Goal: Information Seeking & Learning: Understand process/instructions

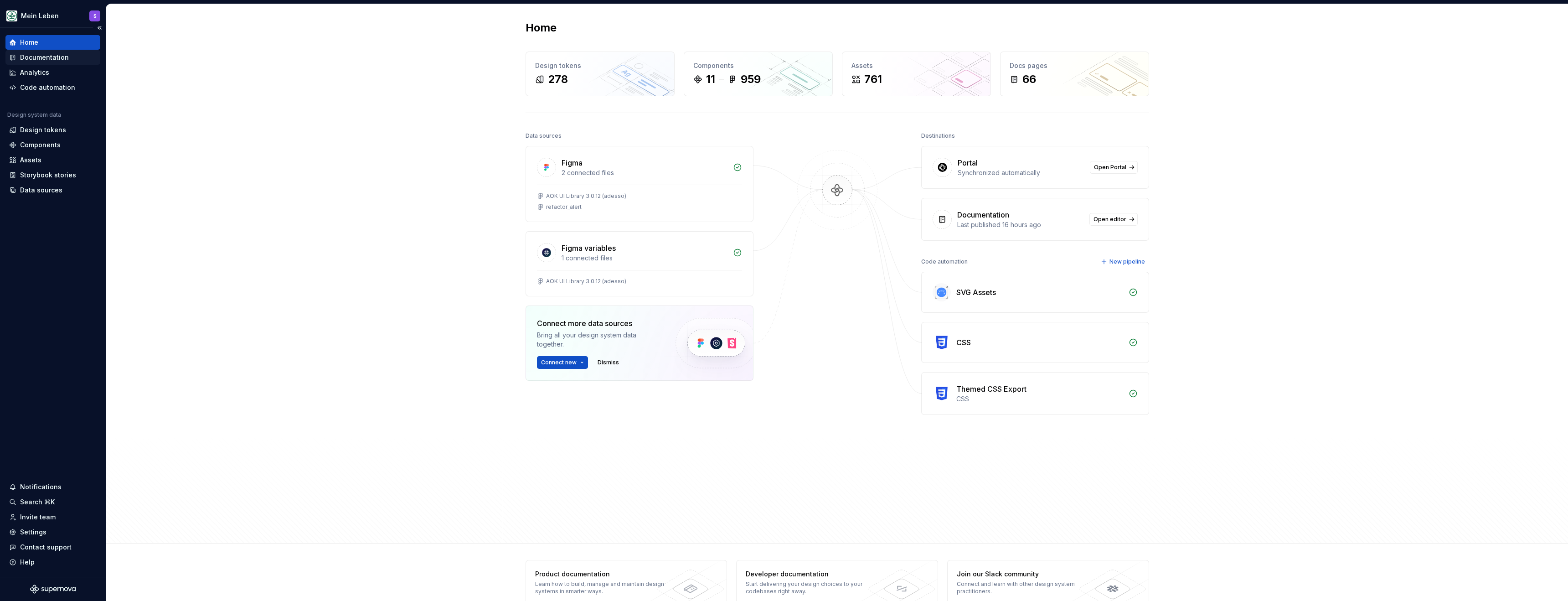
click at [44, 58] on div "Documentation" at bounding box center [44, 57] width 49 height 9
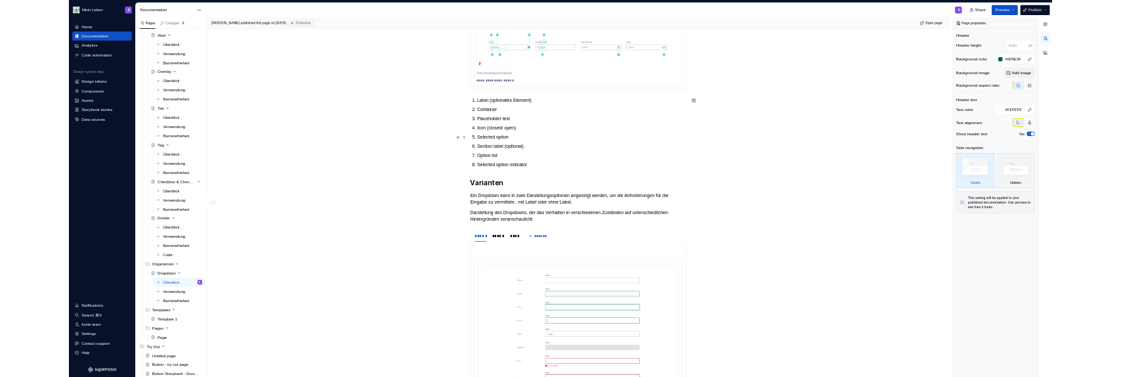
scroll to position [682, 0]
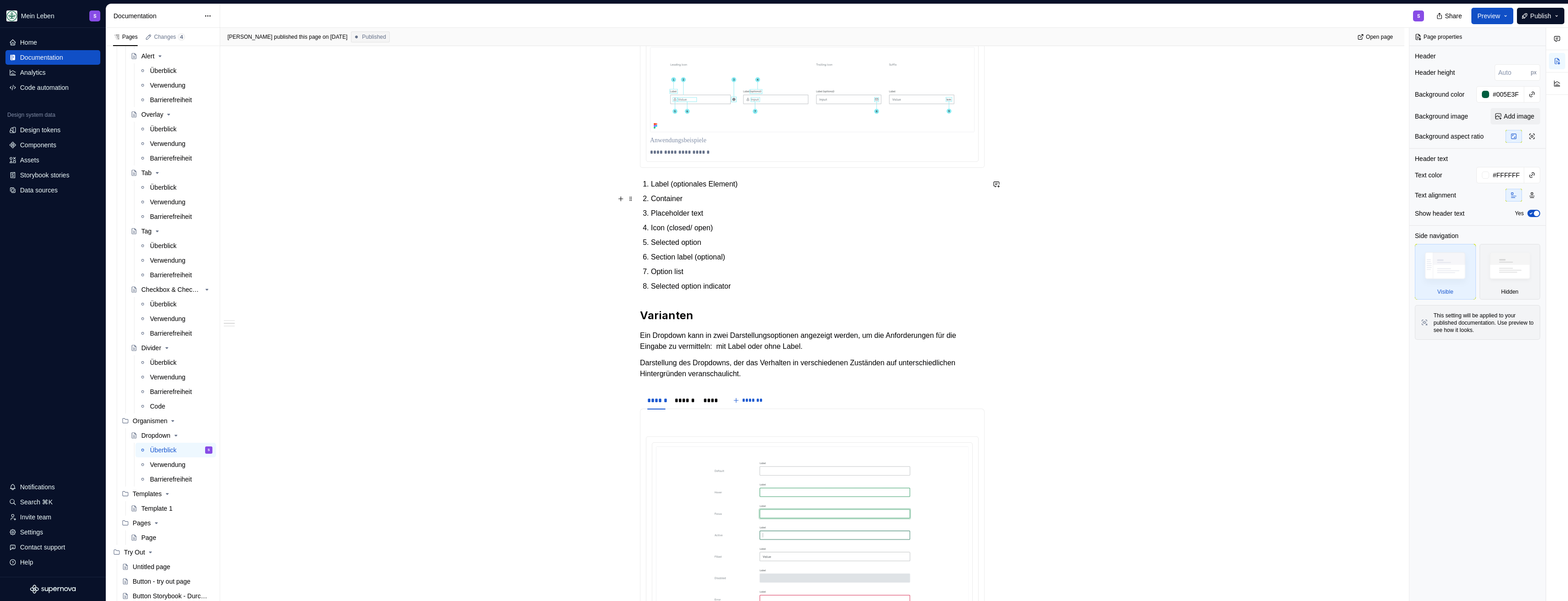
click at [670, 200] on p "Container" at bounding box center [818, 199] width 333 height 11
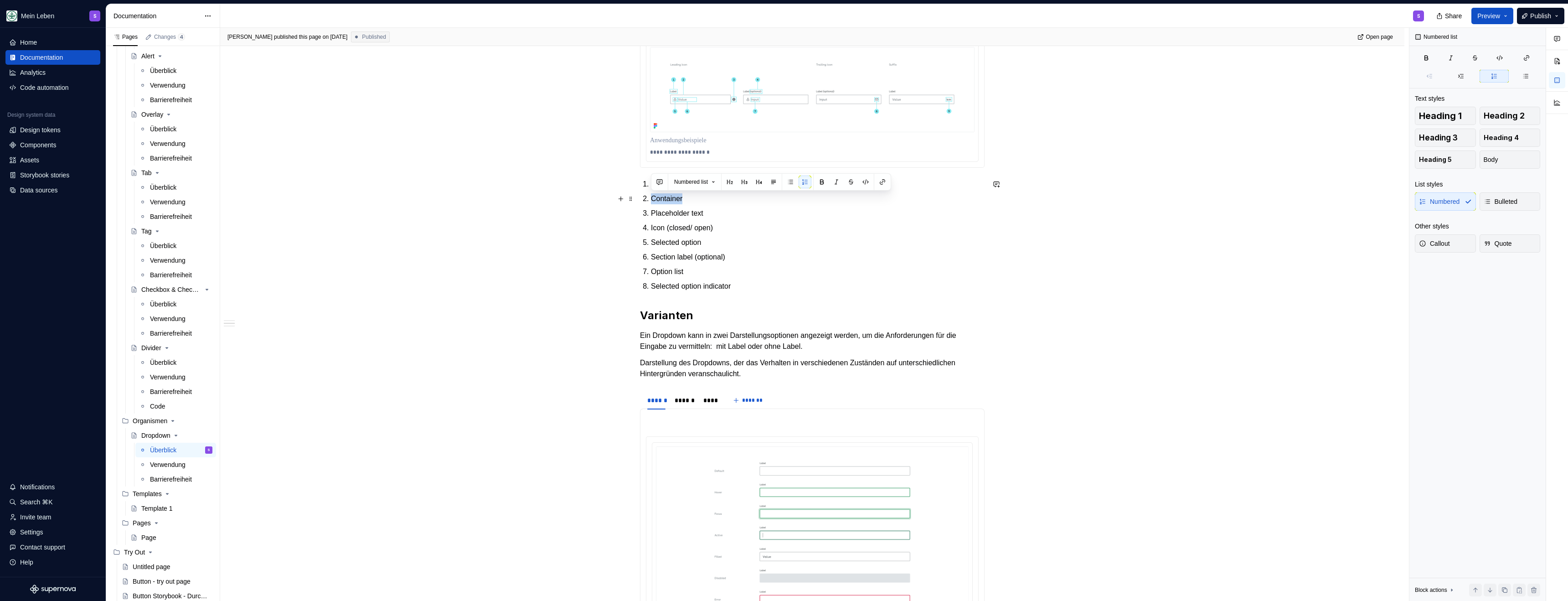
click at [670, 200] on p "Container" at bounding box center [818, 199] width 333 height 11
copy p "Container"
drag, startPoint x: 729, startPoint y: 226, endPoint x: 648, endPoint y: 226, distance: 81.0
click at [651, 226] on li "Icon (closed/ open)" at bounding box center [818, 228] width 333 height 11
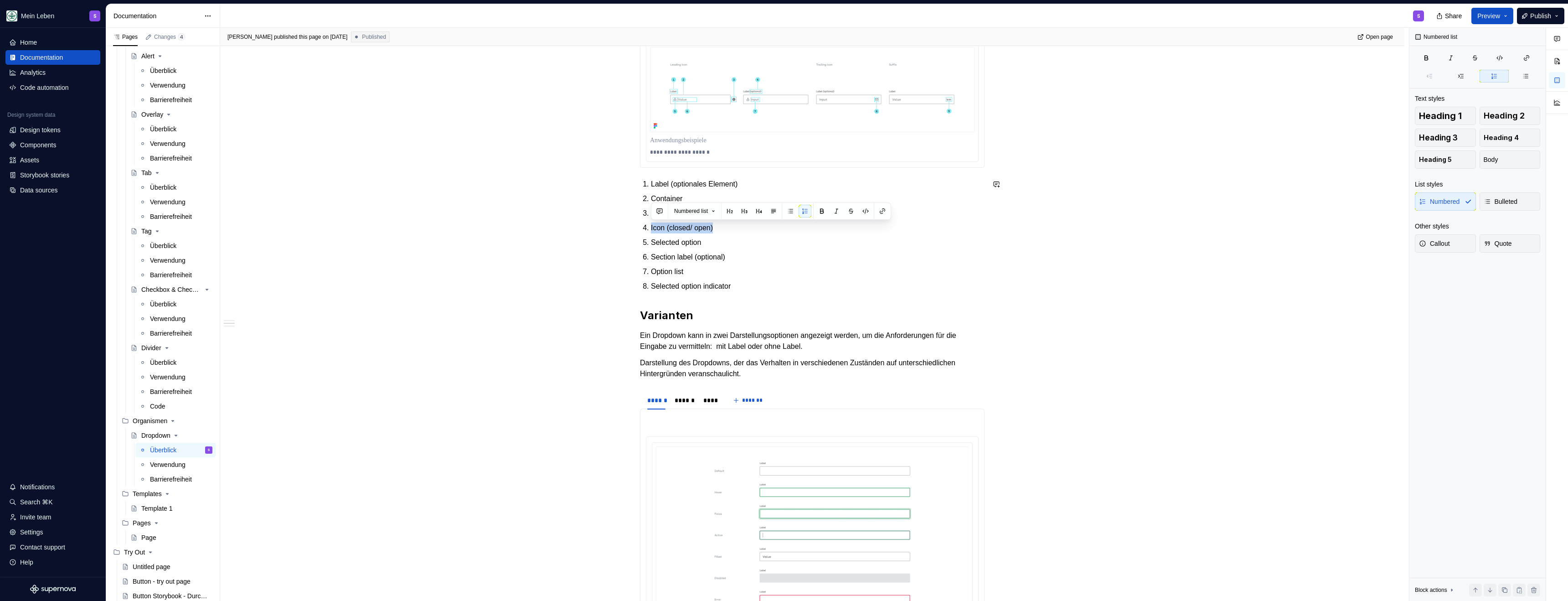
copy p "Icon (closed/ open)"
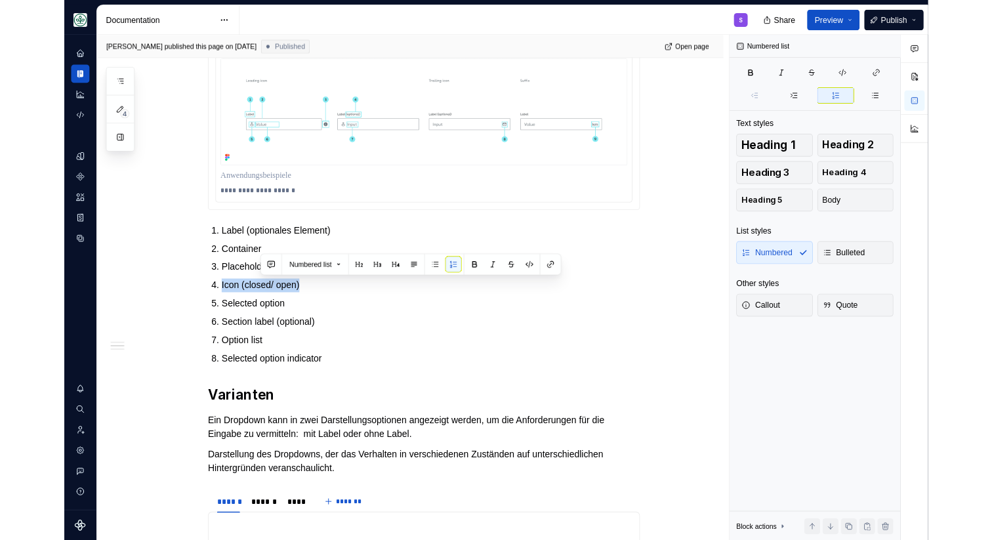
scroll to position [697, 0]
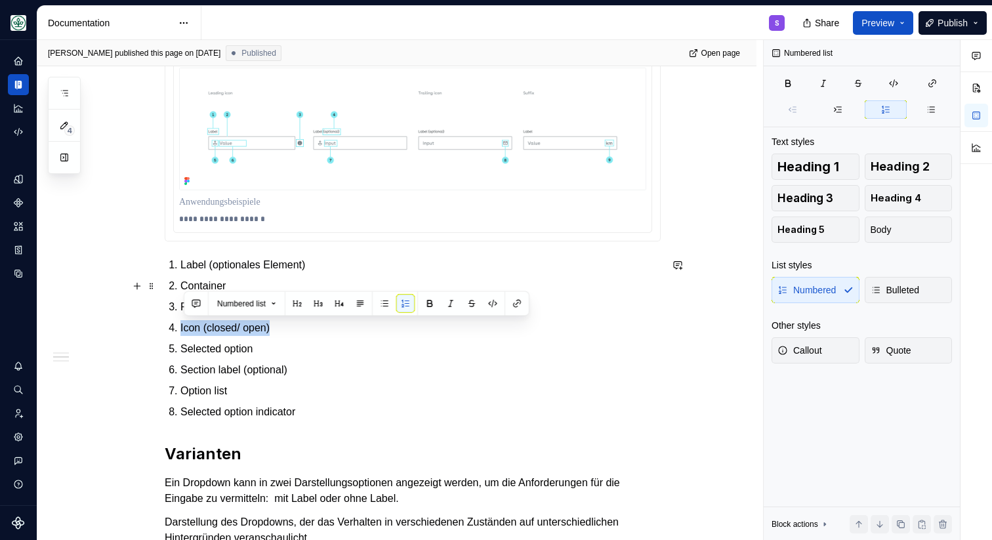
click at [104, 295] on div "**********" at bounding box center [400, 290] width 726 height 501
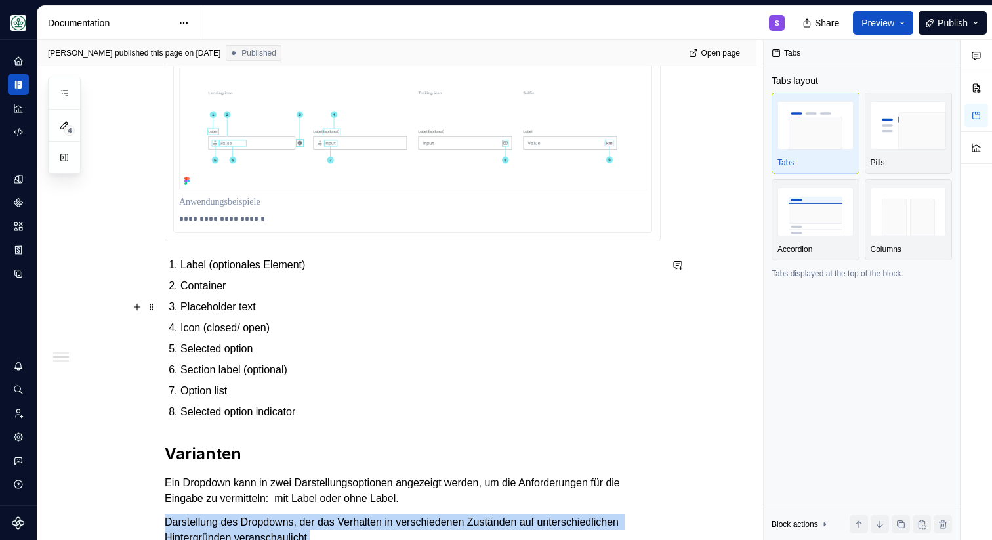
scroll to position [1151, 0]
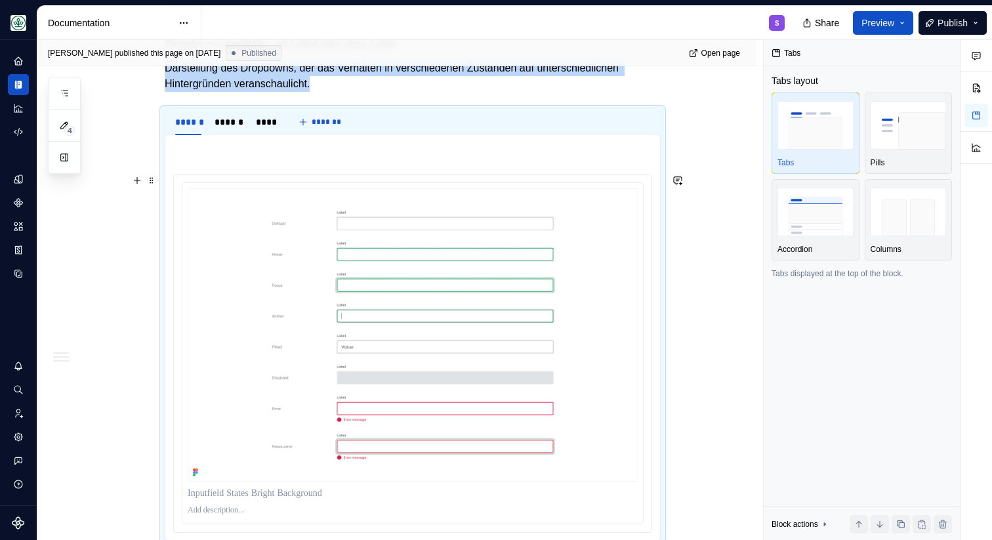
click at [140, 343] on div "**********" at bounding box center [396, 204] width 719 height 2130
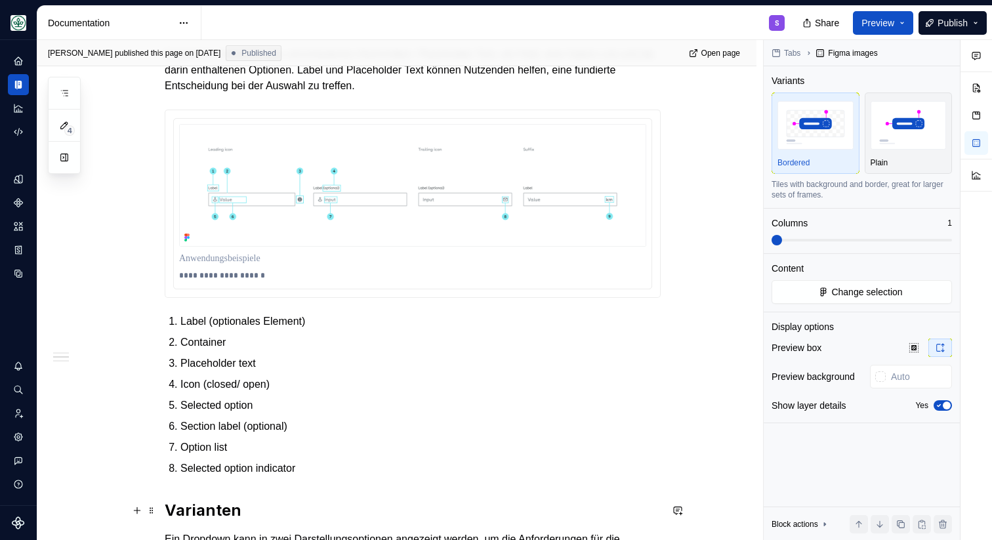
scroll to position [769, 0]
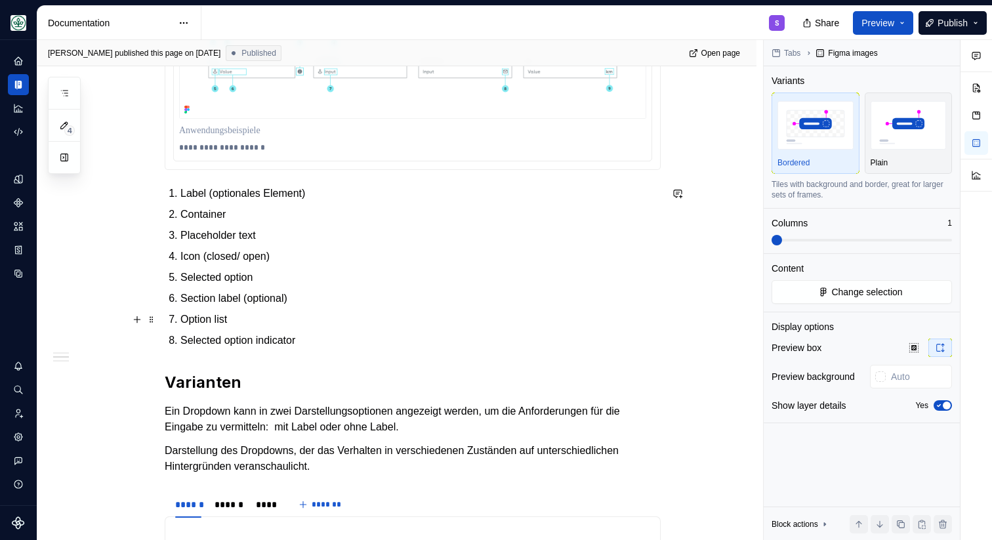
click at [304, 314] on p "Option list" at bounding box center [420, 320] width 480 height 16
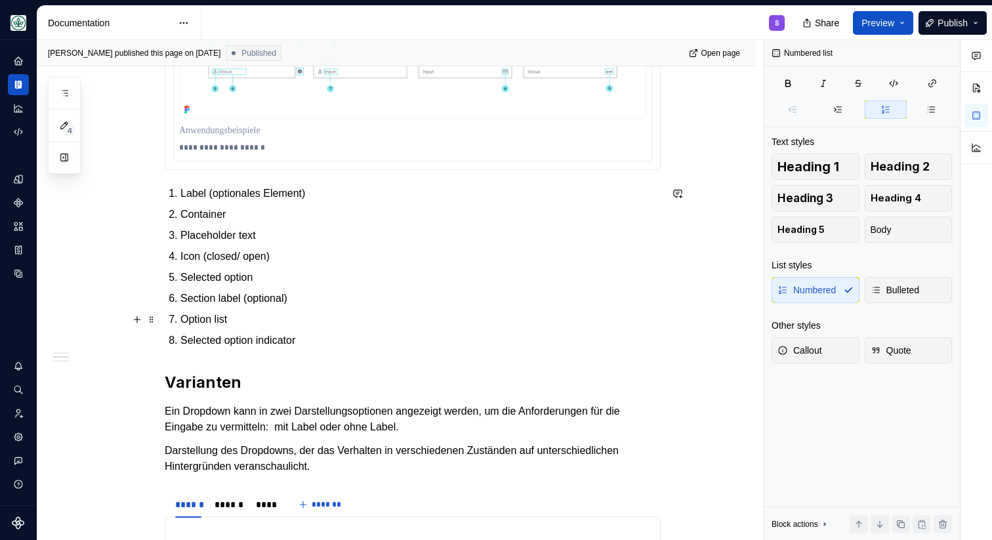
click at [302, 277] on p "Selected option" at bounding box center [420, 278] width 480 height 16
click at [304, 246] on ol "Label (optionales Element) Container Placeholder text Icon (closed/ open) Selec…" at bounding box center [420, 267] width 480 height 163
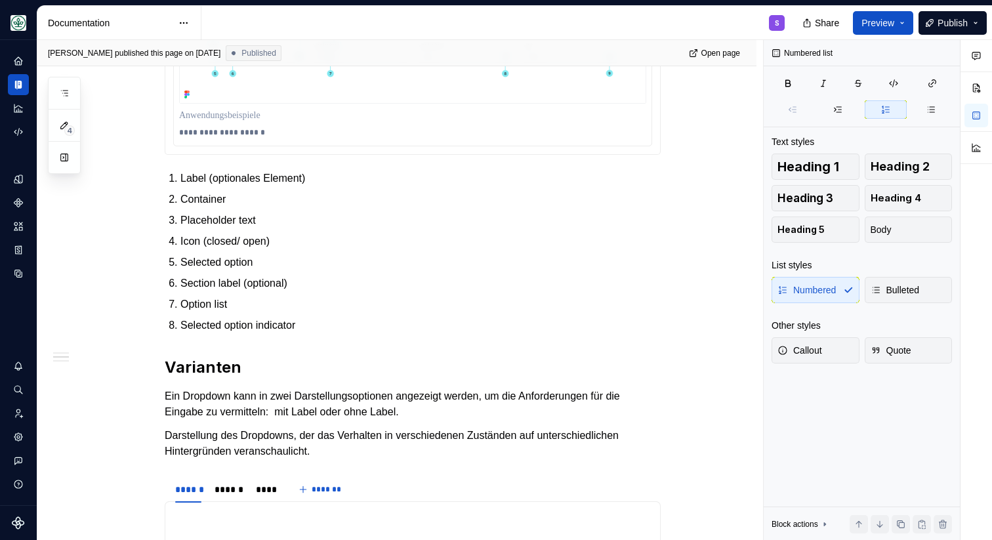
type textarea "*"
